Goal: Information Seeking & Learning: Learn about a topic

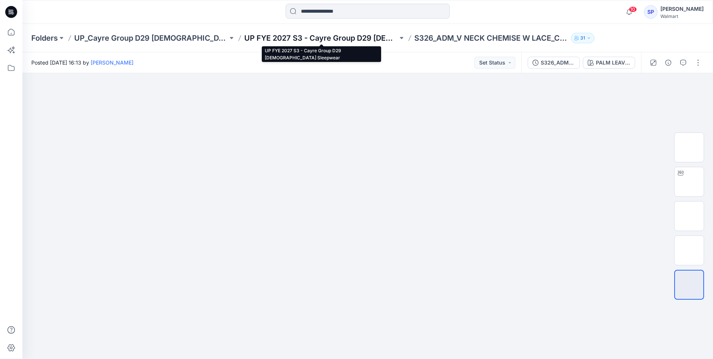
click at [335, 38] on p "UP FYE 2027 S3 - Cayre Group D29 [DEMOGRAPHIC_DATA] Sleepwear" at bounding box center [321, 38] width 154 height 10
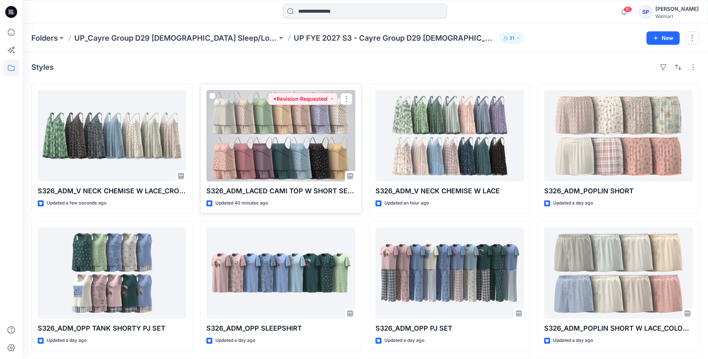
click at [313, 156] on div at bounding box center [280, 135] width 148 height 91
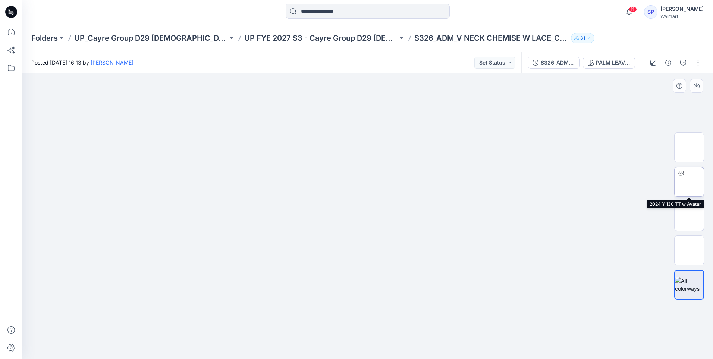
click at [689, 182] on img at bounding box center [689, 182] width 0 height 0
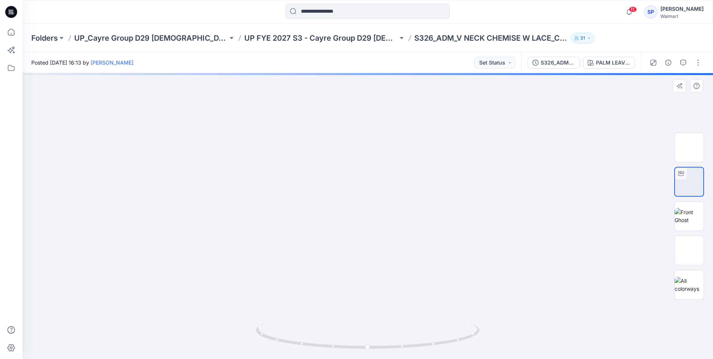
click at [386, 243] on div at bounding box center [367, 216] width 691 height 286
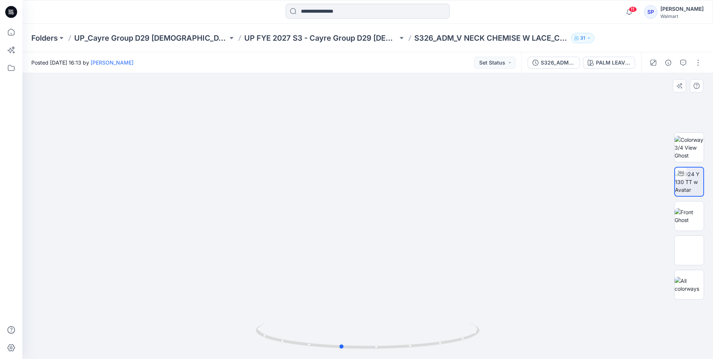
drag, startPoint x: 380, startPoint y: 241, endPoint x: 348, endPoint y: 241, distance: 32.1
click at [348, 241] on div at bounding box center [367, 216] width 691 height 286
drag, startPoint x: 379, startPoint y: 237, endPoint x: 334, endPoint y: 237, distance: 44.8
click at [334, 237] on div at bounding box center [367, 216] width 691 height 286
drag, startPoint x: 376, startPoint y: 235, endPoint x: 345, endPoint y: 235, distance: 30.2
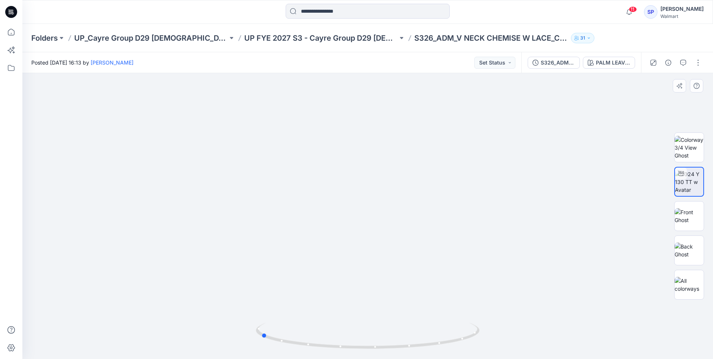
click at [345, 235] on div at bounding box center [367, 216] width 691 height 286
drag, startPoint x: 397, startPoint y: 234, endPoint x: 341, endPoint y: 234, distance: 56.7
click at [341, 234] on div at bounding box center [367, 216] width 691 height 286
drag, startPoint x: 383, startPoint y: 234, endPoint x: 350, endPoint y: 233, distance: 32.5
click at [350, 233] on div at bounding box center [367, 216] width 691 height 286
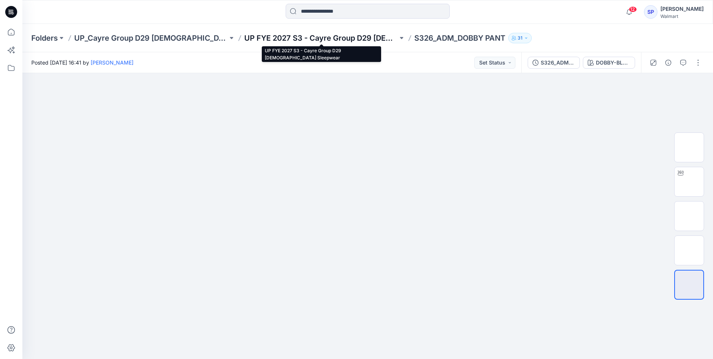
click at [309, 37] on p "UP FYE 2027 S3 - Cayre Group D29 [DEMOGRAPHIC_DATA] Sleepwear" at bounding box center [321, 38] width 154 height 10
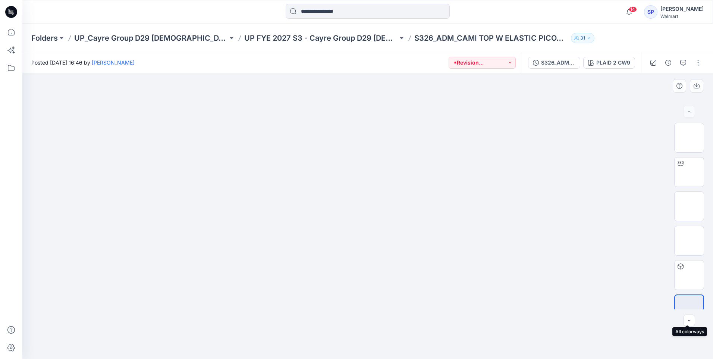
click at [689, 309] on img at bounding box center [689, 309] width 0 height 0
click at [292, 104] on img at bounding box center [367, 104] width 373 height 0
click at [288, 104] on img at bounding box center [367, 104] width 373 height 0
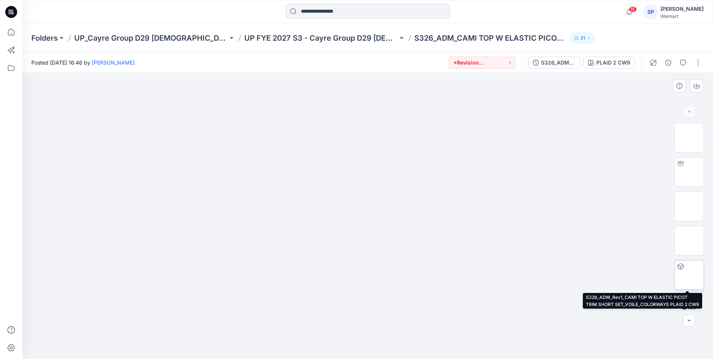
click at [689, 275] on img at bounding box center [689, 275] width 0 height 0
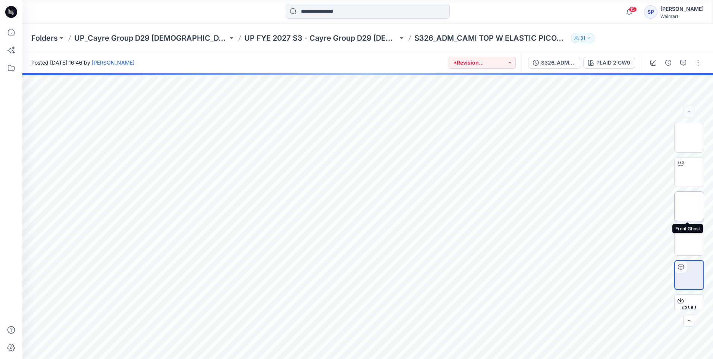
click at [689, 206] on img at bounding box center [689, 206] width 0 height 0
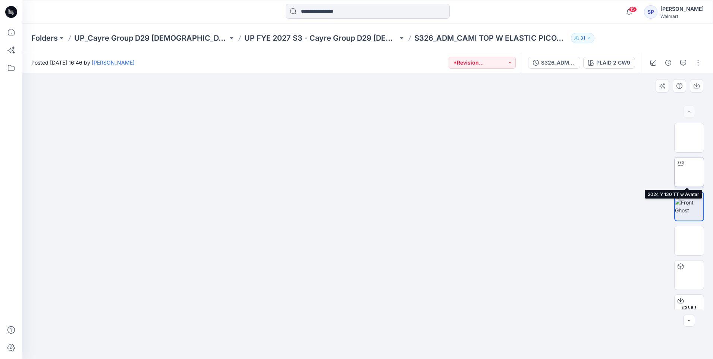
click at [689, 172] on img at bounding box center [689, 172] width 0 height 0
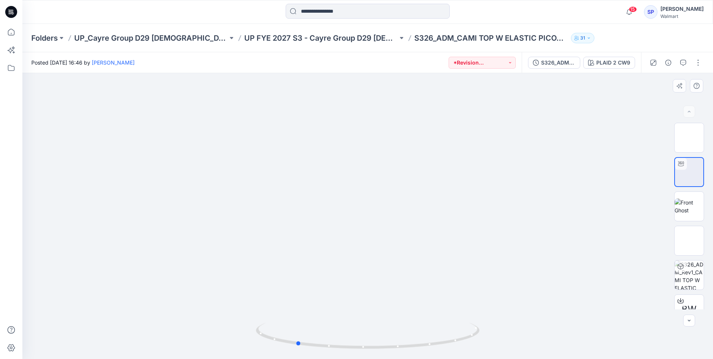
drag, startPoint x: 408, startPoint y: 239, endPoint x: 336, endPoint y: 239, distance: 71.6
click at [336, 239] on div at bounding box center [367, 216] width 691 height 286
drag, startPoint x: 360, startPoint y: 229, endPoint x: 262, endPoint y: 238, distance: 98.9
click at [262, 238] on div at bounding box center [367, 216] width 691 height 286
drag, startPoint x: 496, startPoint y: 232, endPoint x: 422, endPoint y: 232, distance: 73.8
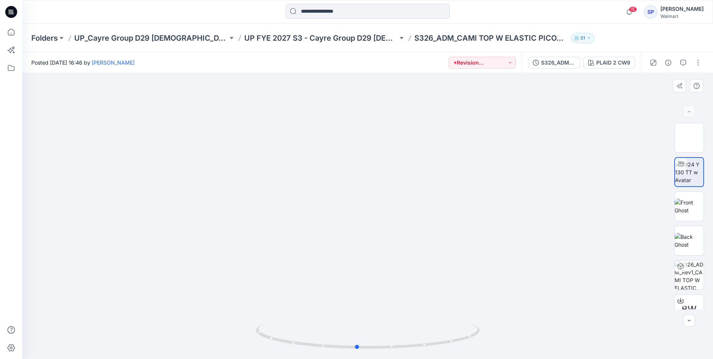
click at [422, 232] on div at bounding box center [367, 216] width 691 height 286
drag, startPoint x: 472, startPoint y: 238, endPoint x: 508, endPoint y: 238, distance: 35.8
click at [508, 238] on div at bounding box center [367, 216] width 691 height 286
